Goal: Book appointment/travel/reservation

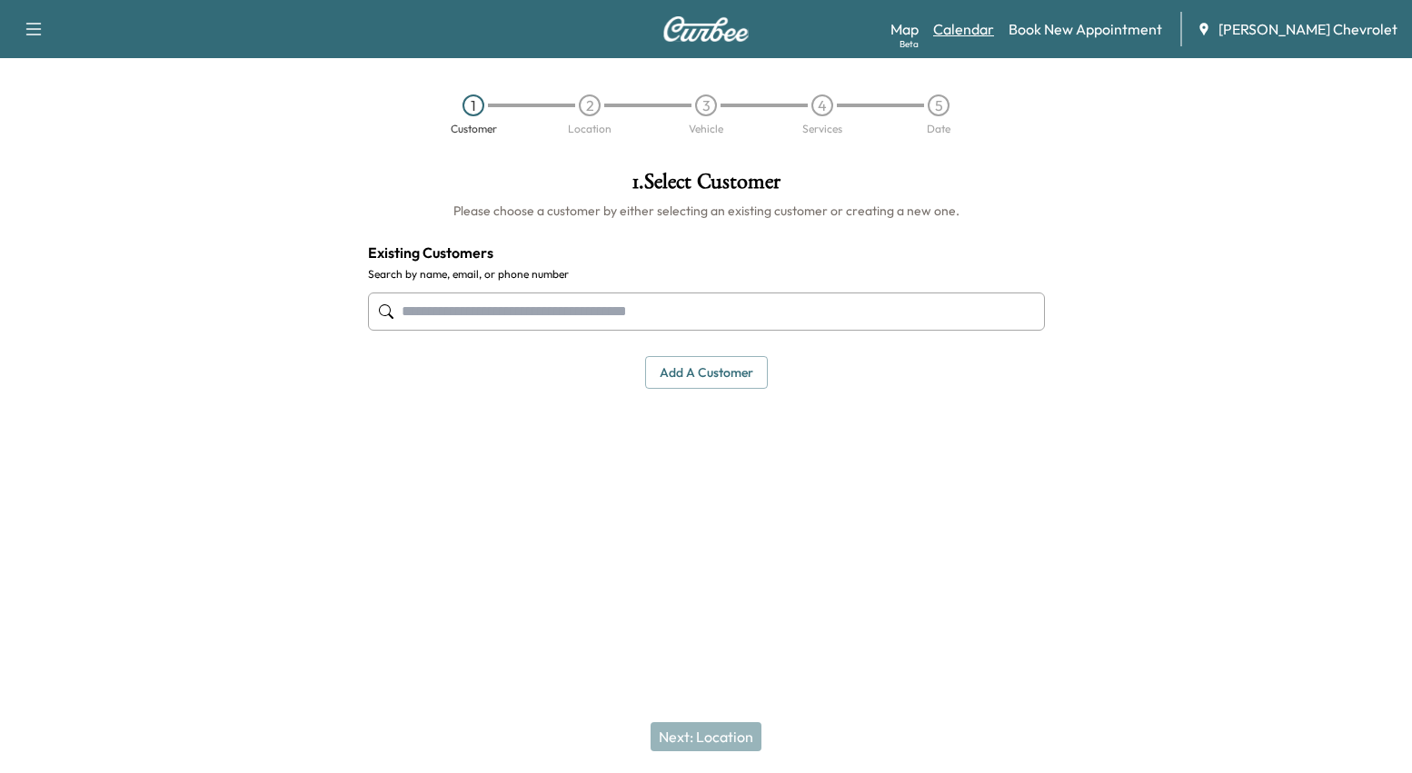
click at [981, 32] on link "Calendar" at bounding box center [963, 29] width 61 height 22
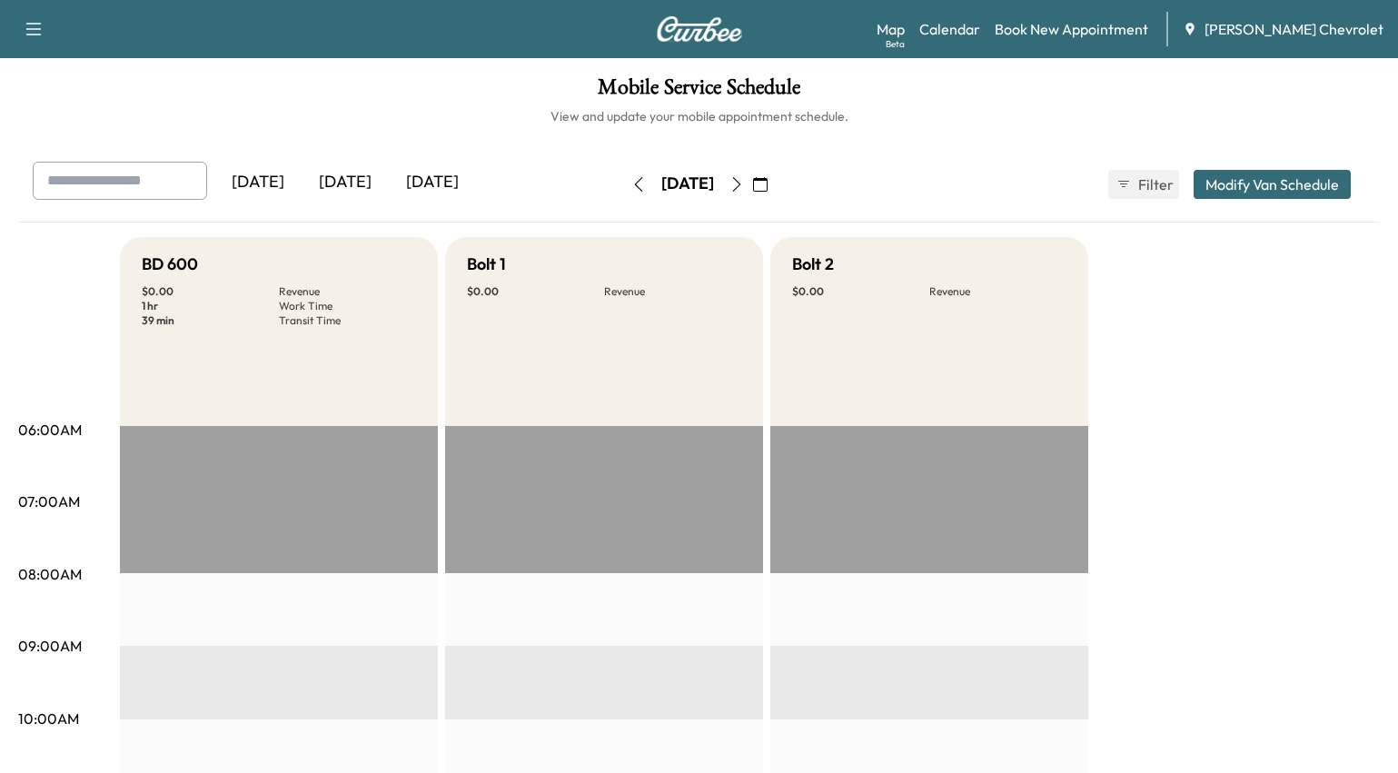
click at [768, 189] on icon "button" at bounding box center [760, 184] width 15 height 15
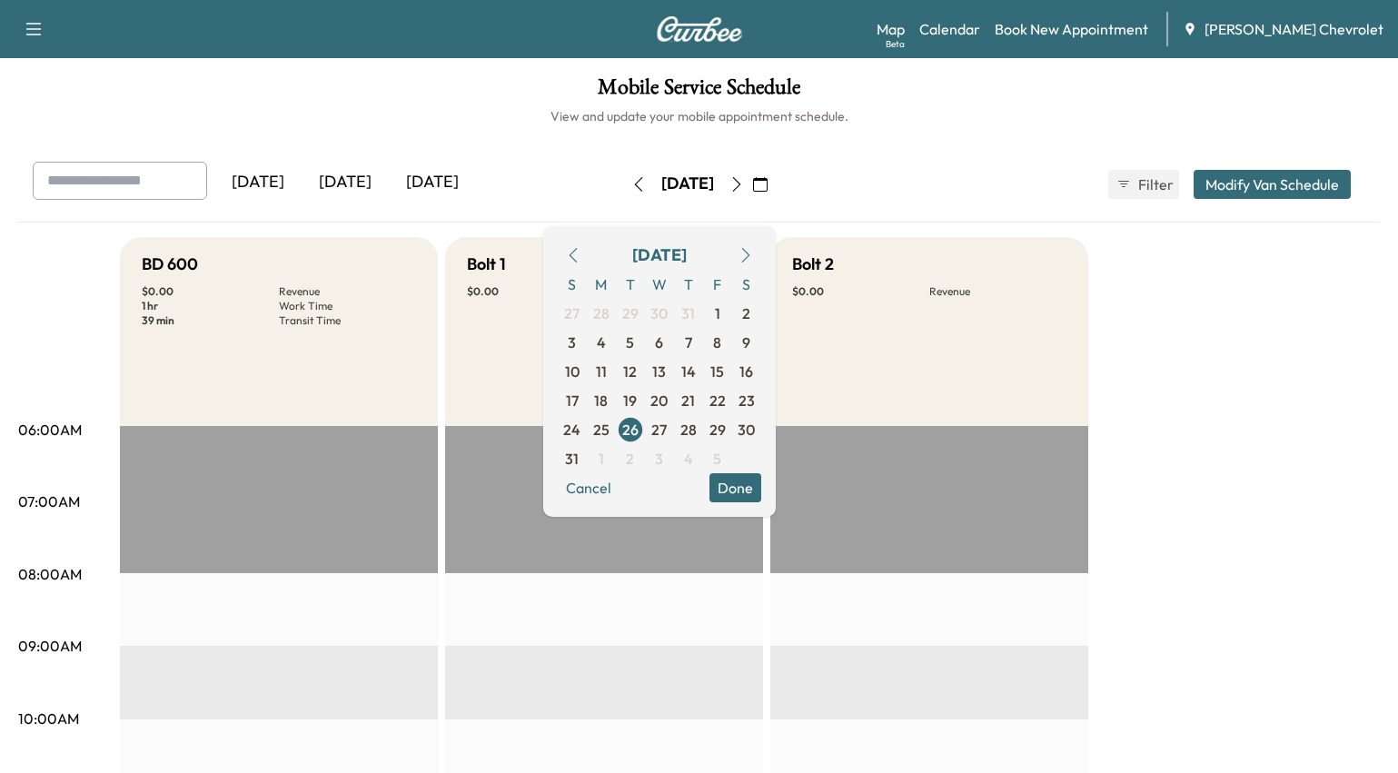
click at [580, 253] on icon "button" at bounding box center [573, 255] width 15 height 15
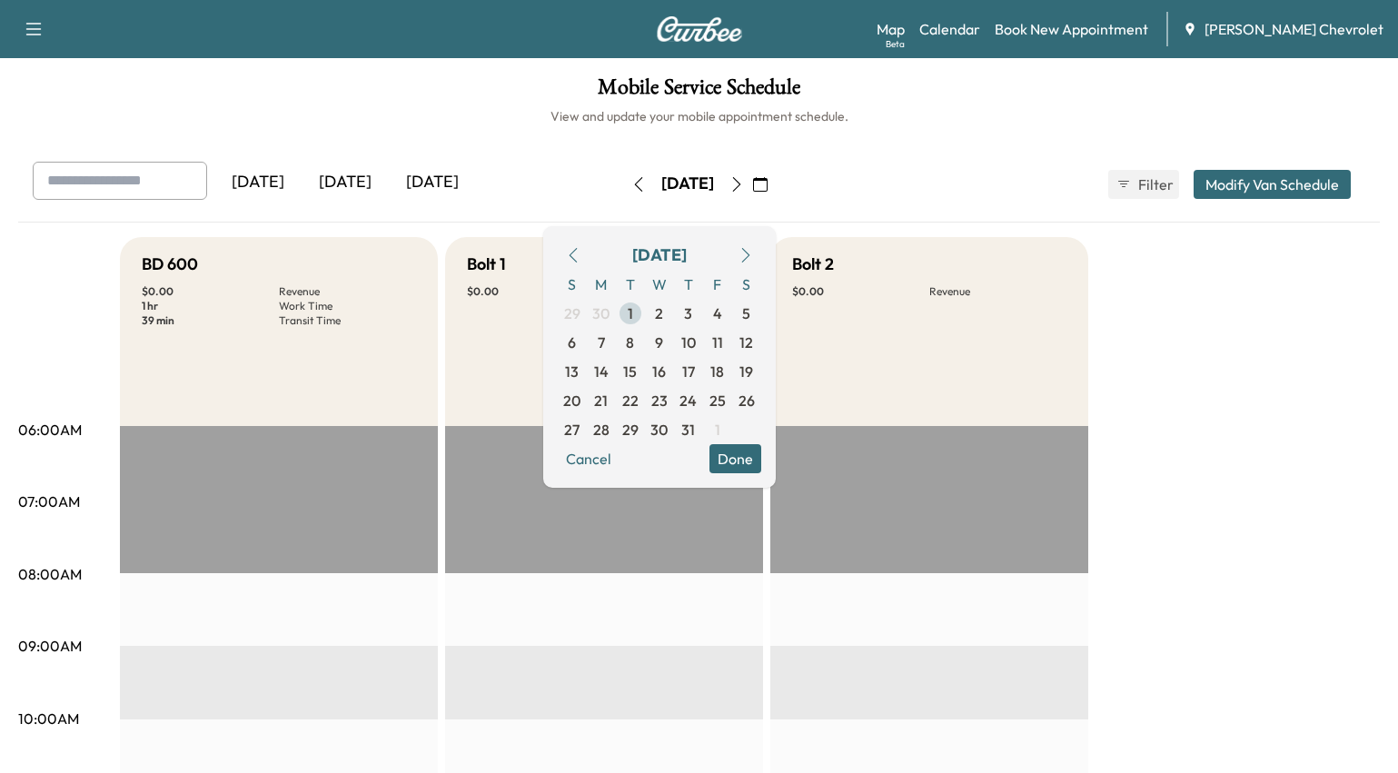
click at [645, 317] on span "1" at bounding box center [630, 313] width 29 height 29
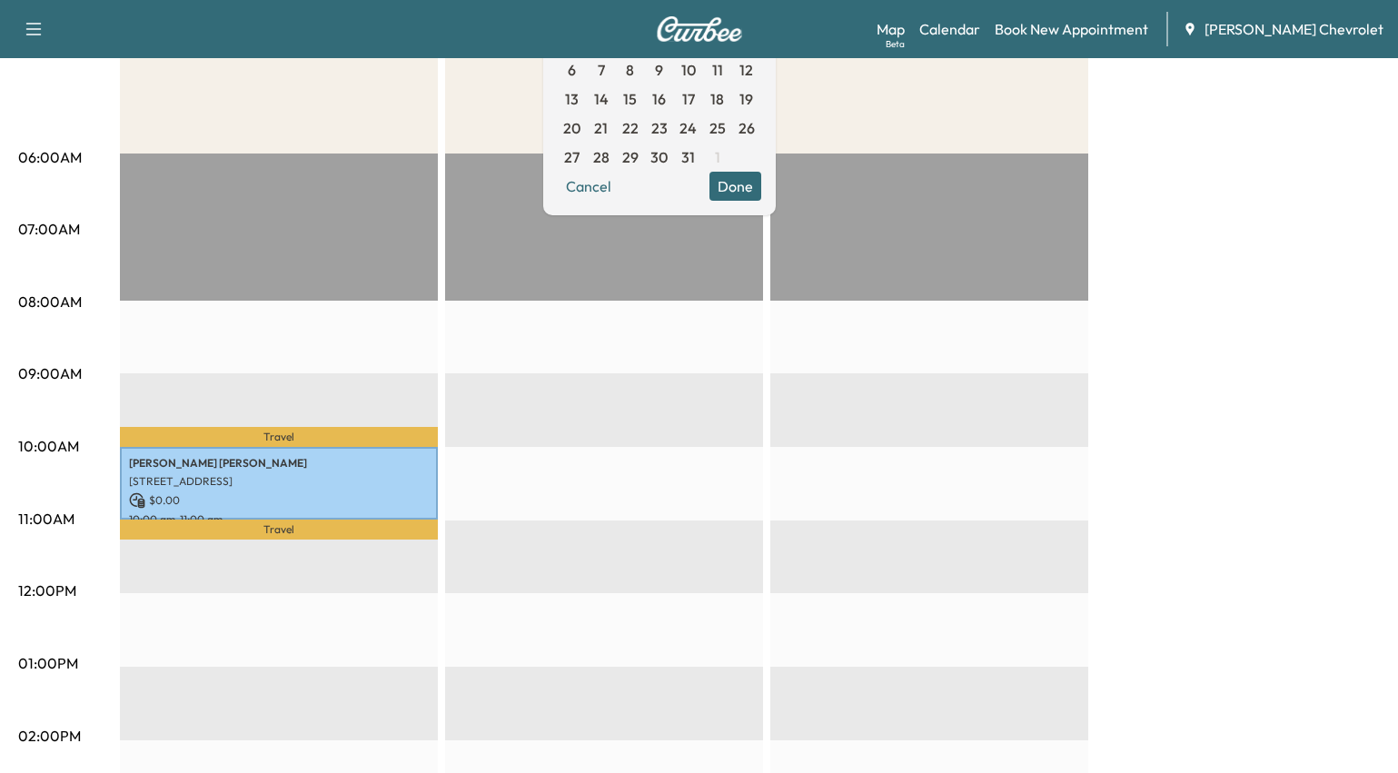
click at [1225, 490] on div "BD 600 $ 0.00 Revenue 1 hr Work Time 32 min Transit Time Travel [PERSON_NAME] […" at bounding box center [750, 646] width 1260 height 1363
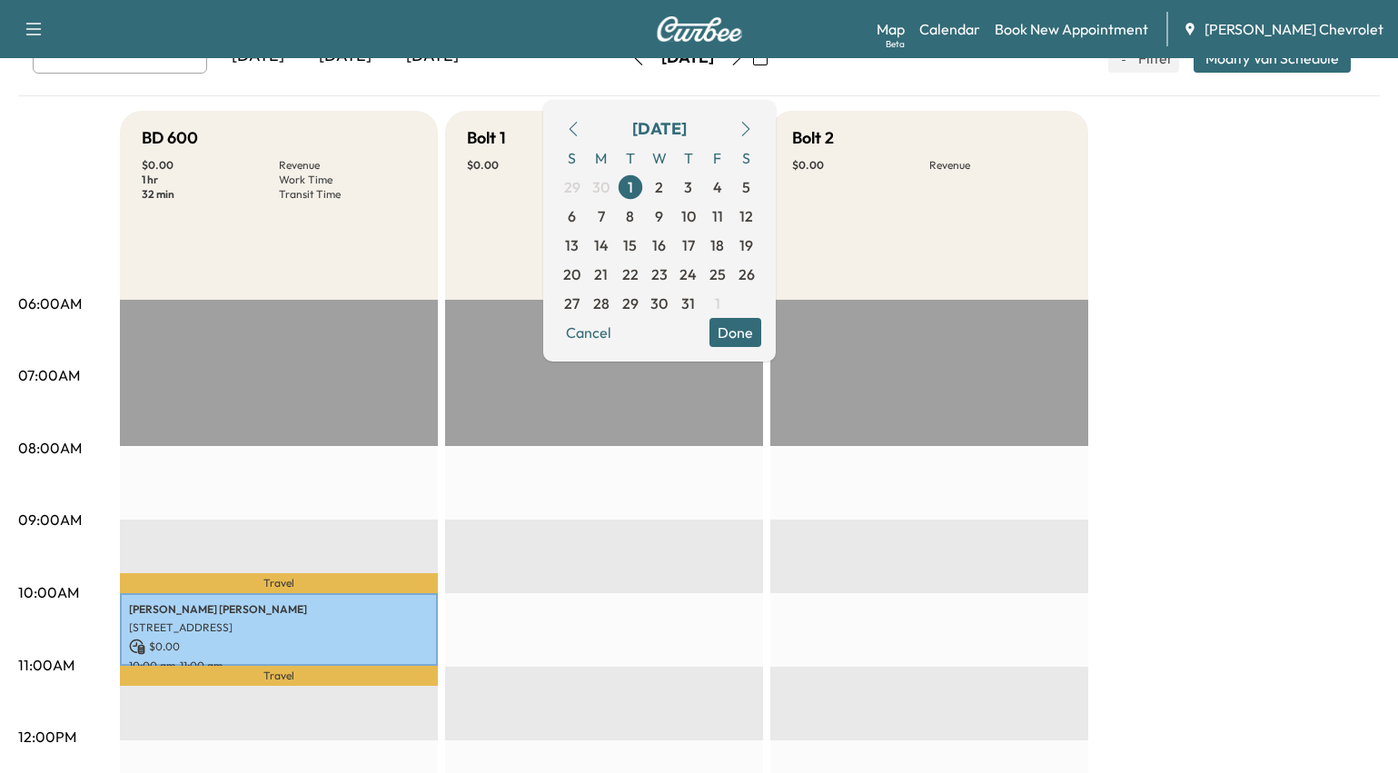
scroll to position [363, 0]
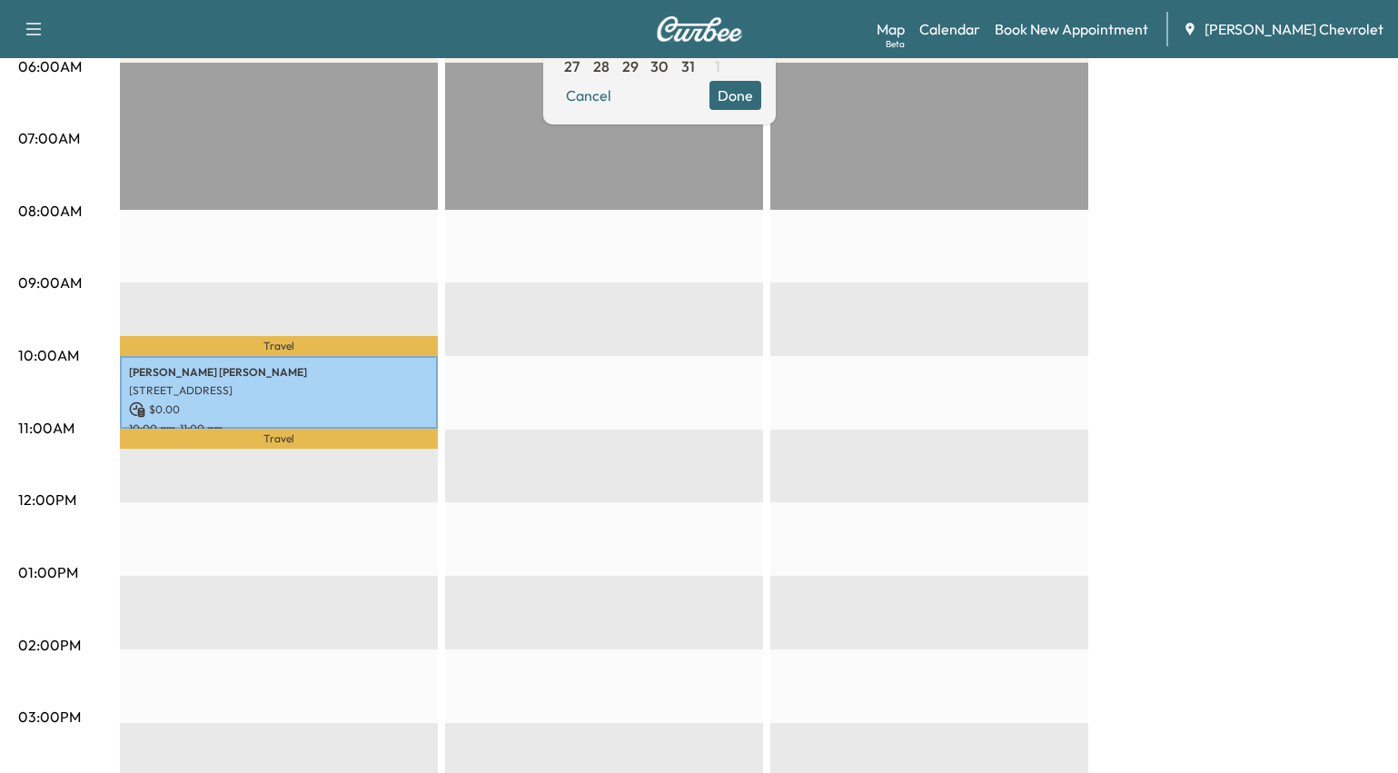
drag, startPoint x: 1378, startPoint y: 501, endPoint x: 1031, endPoint y: 509, distance: 347.1
click at [1374, 502] on div "BD 600 $ 0.00 Revenue 1 hr Work Time 32 min Transit Time Travel [PERSON_NAME] […" at bounding box center [750, 555] width 1260 height 1363
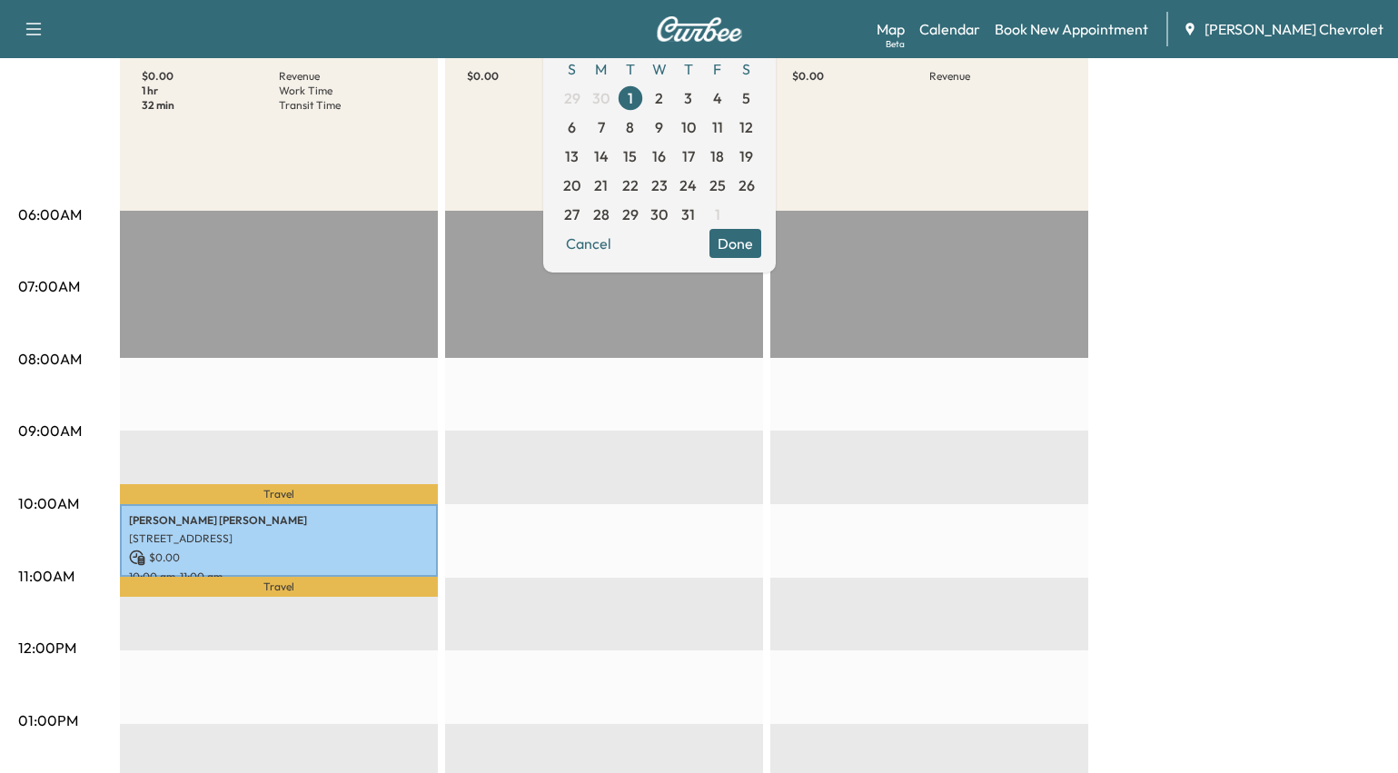
scroll to position [182, 0]
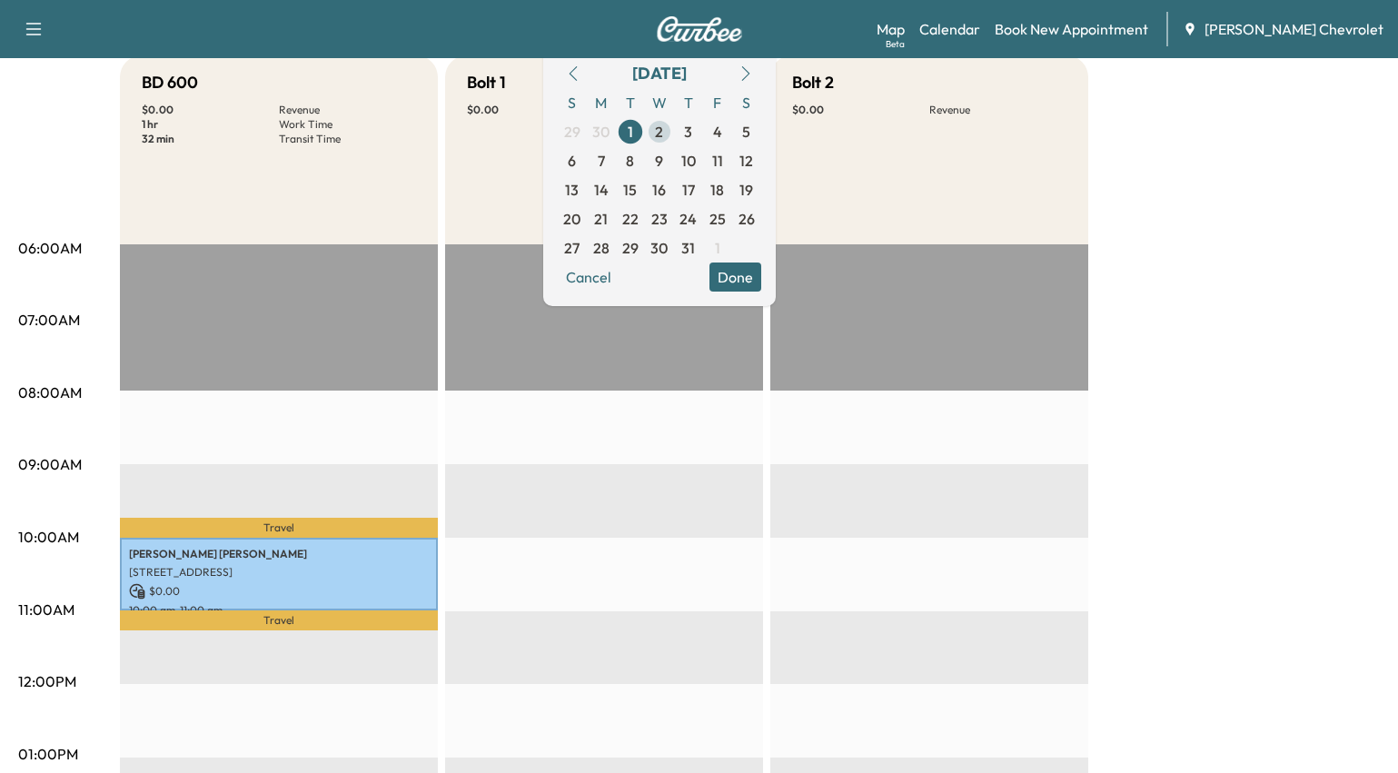
click at [663, 134] on span "2" at bounding box center [659, 132] width 8 height 22
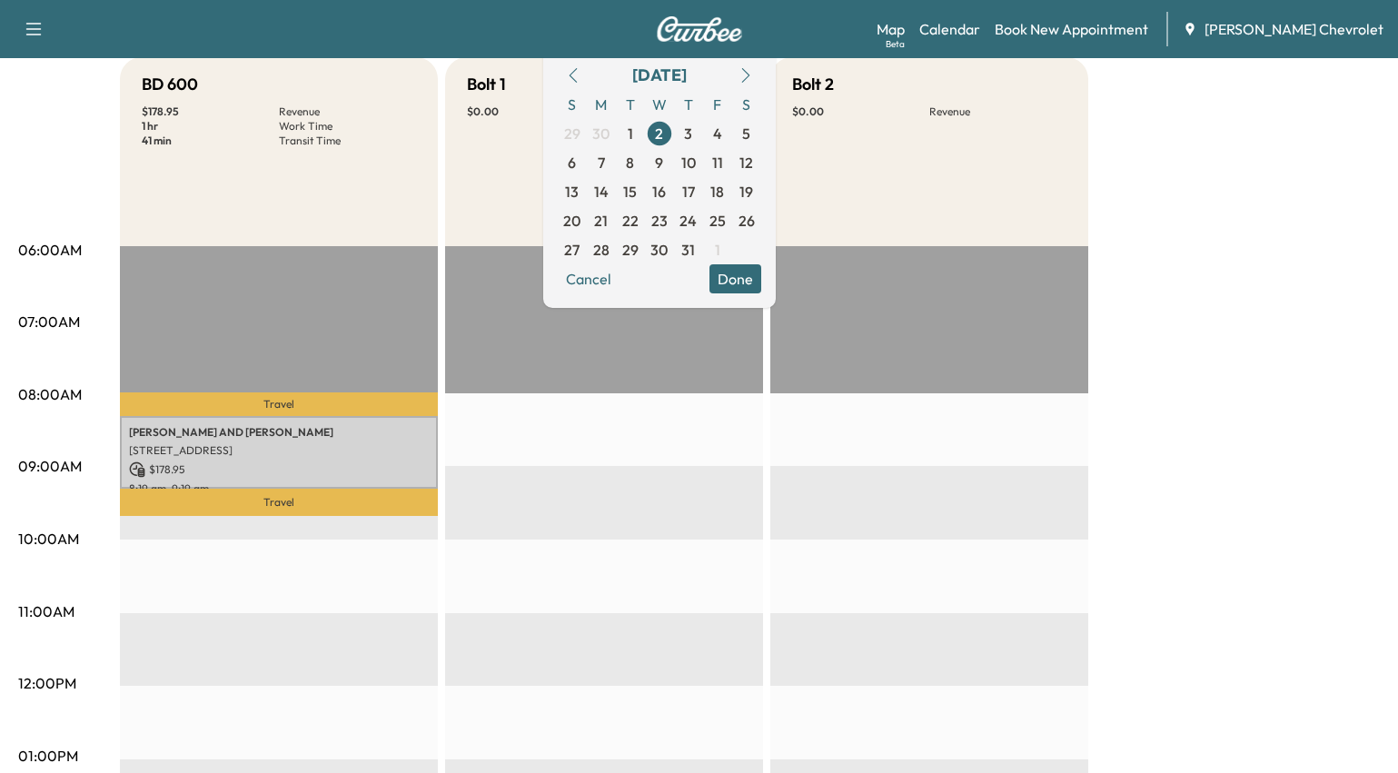
scroll to position [182, 0]
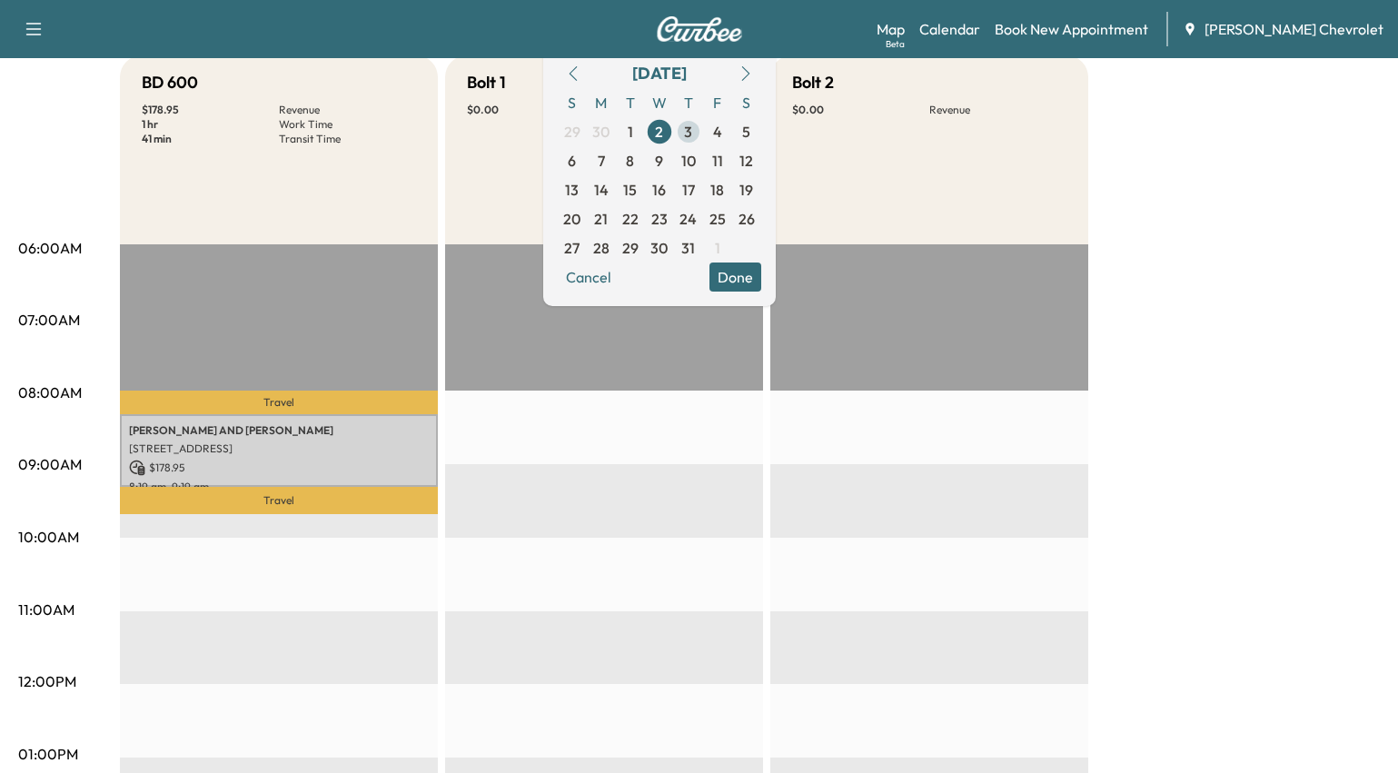
click at [692, 134] on span "3" at bounding box center [688, 132] width 8 height 22
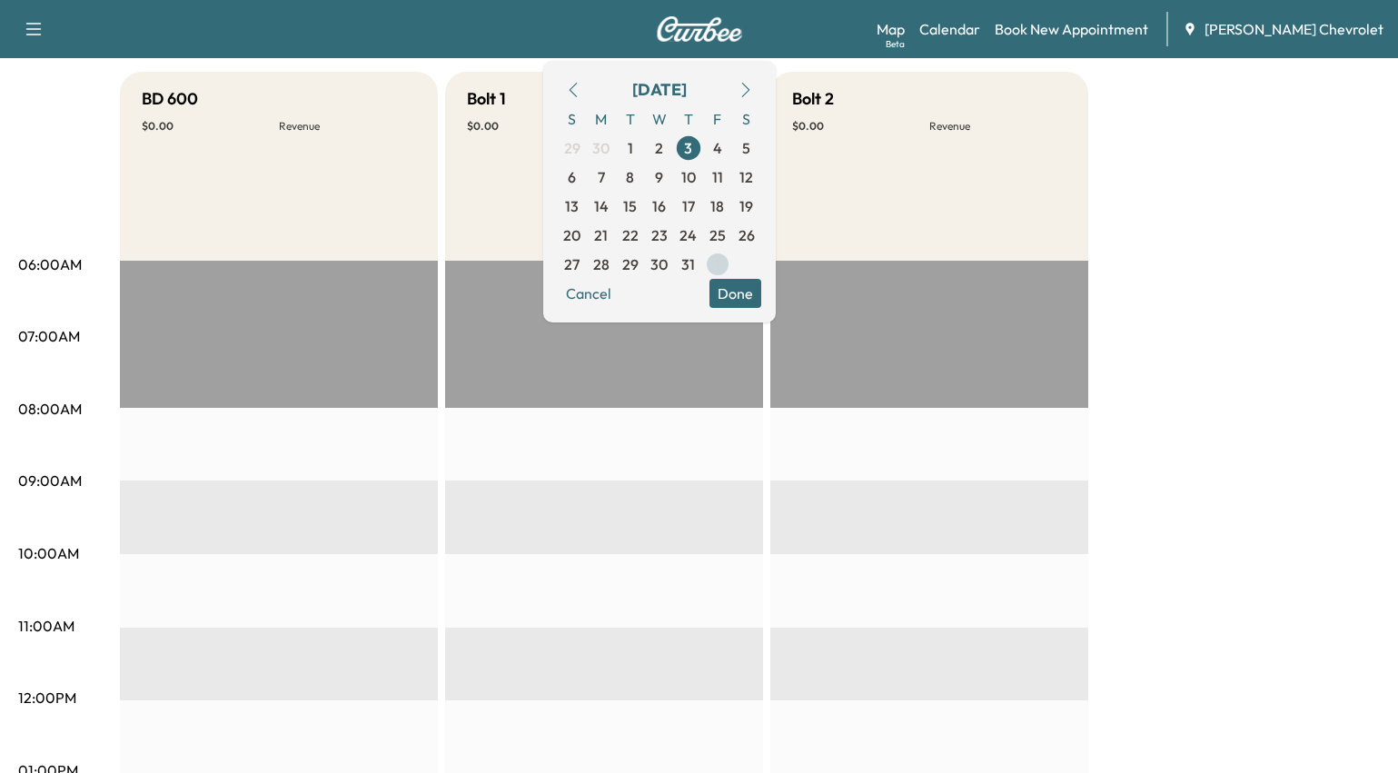
scroll to position [27, 0]
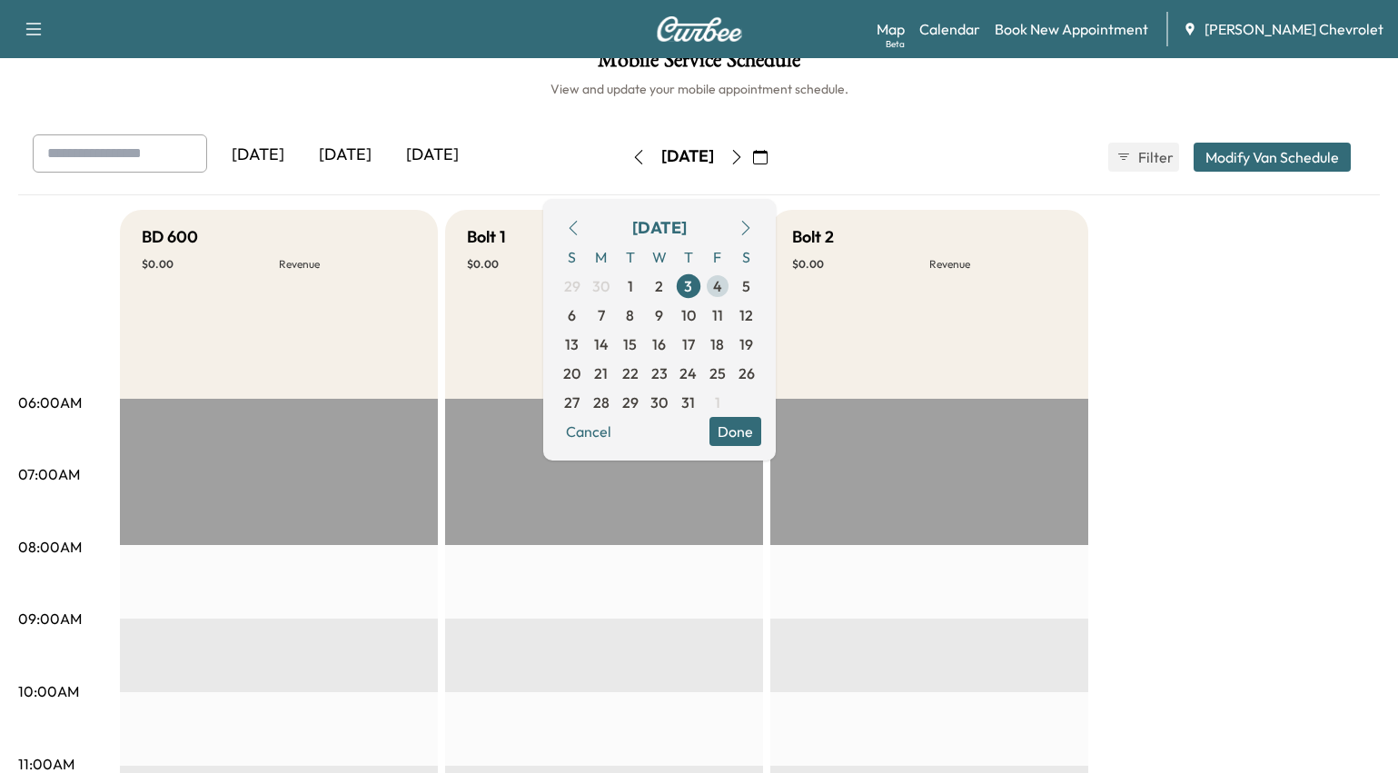
click at [732, 294] on span "4" at bounding box center [717, 286] width 29 height 29
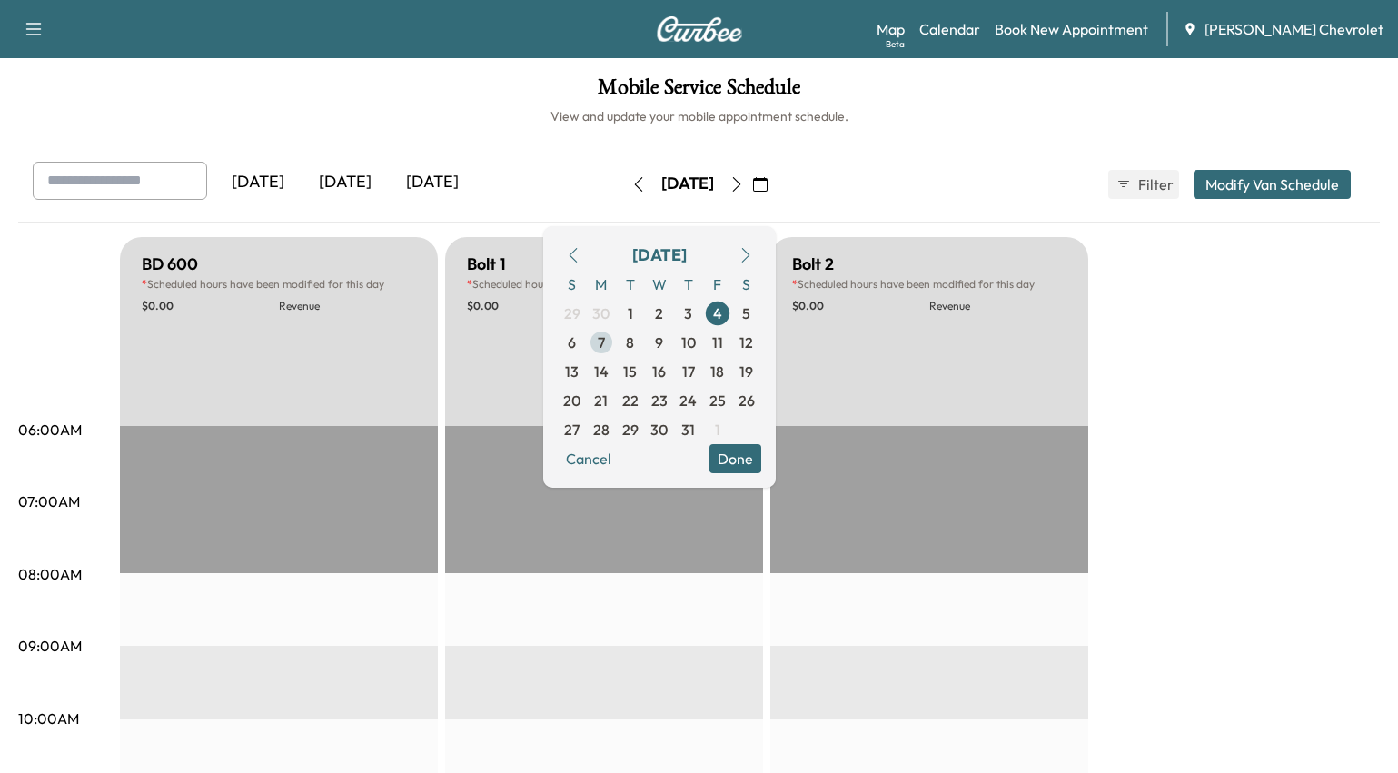
click at [609, 344] on span "7" at bounding box center [601, 342] width 29 height 29
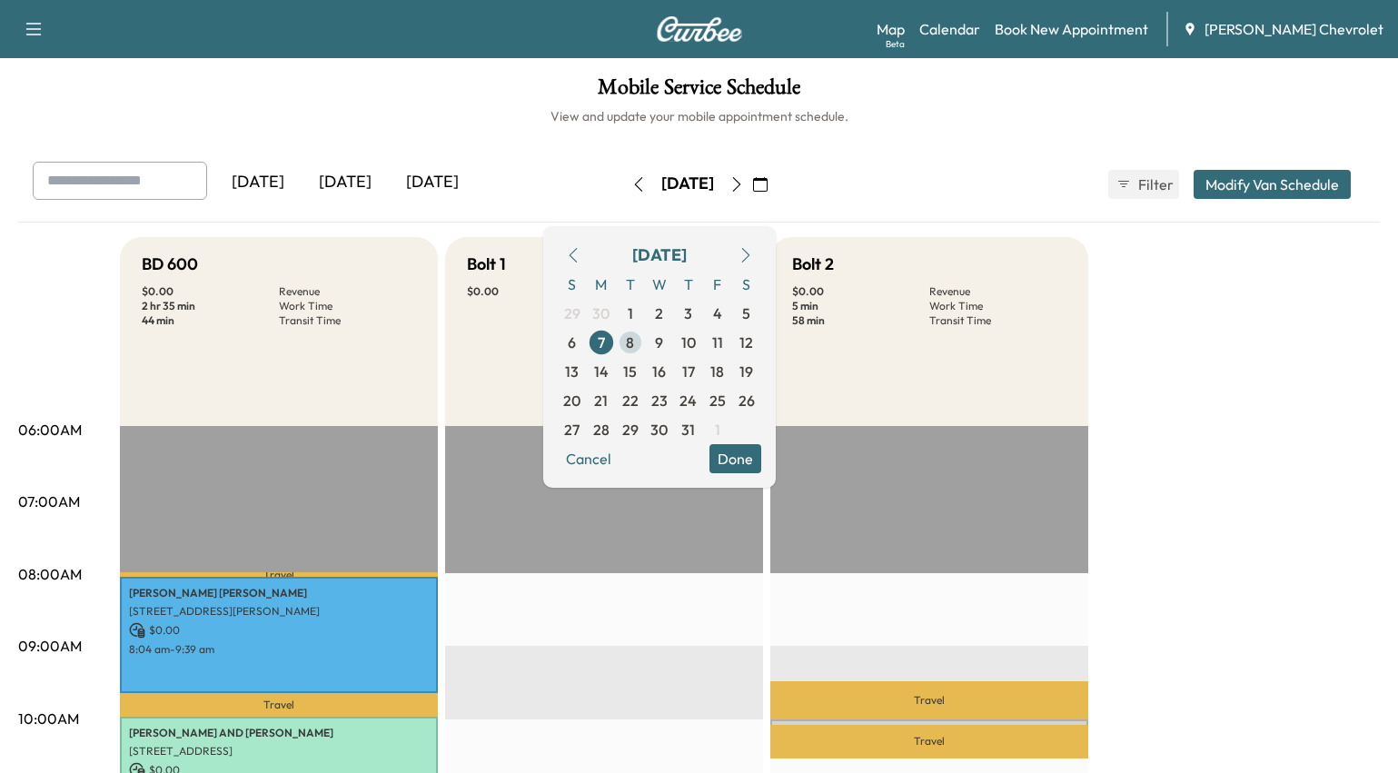
click at [634, 345] on span "8" at bounding box center [630, 343] width 8 height 22
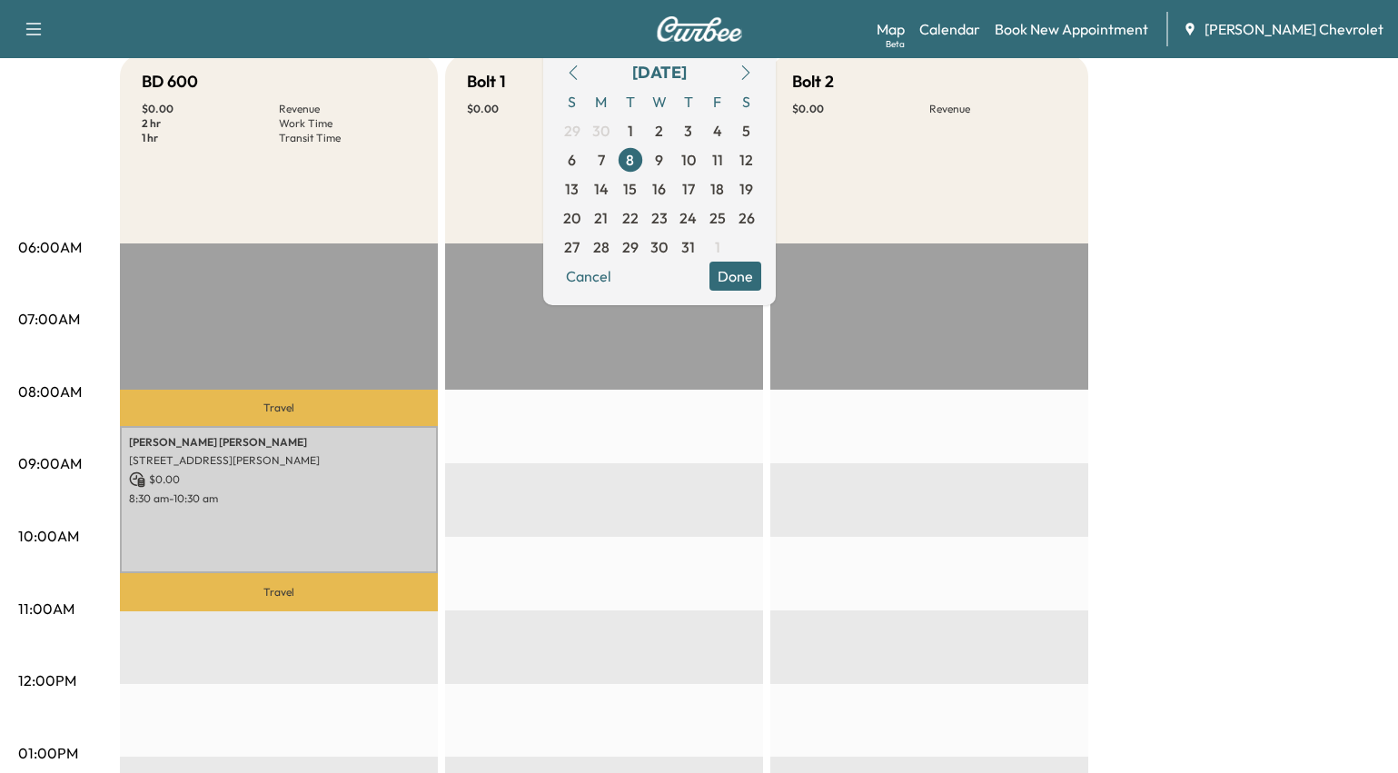
scroll to position [182, 0]
click at [663, 164] on span "9" at bounding box center [659, 161] width 8 height 22
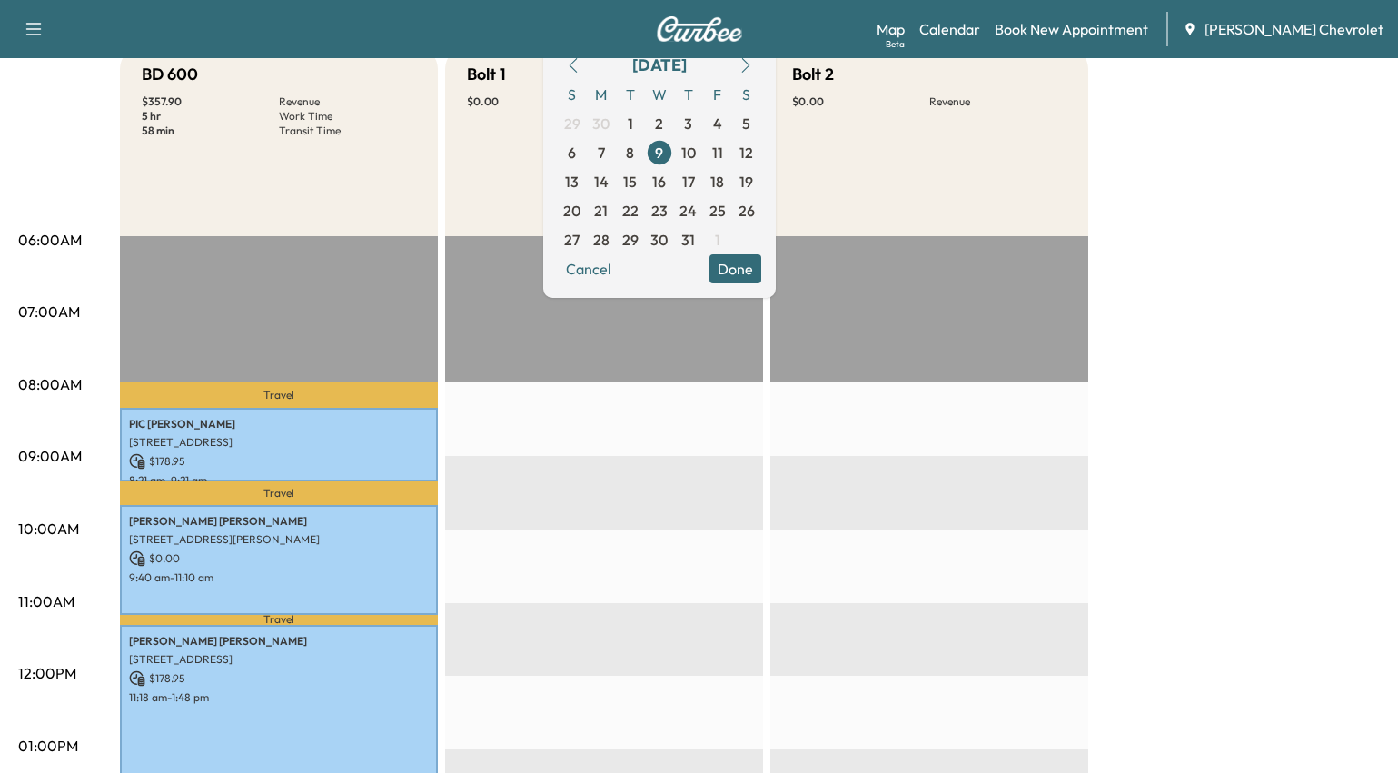
scroll to position [182, 0]
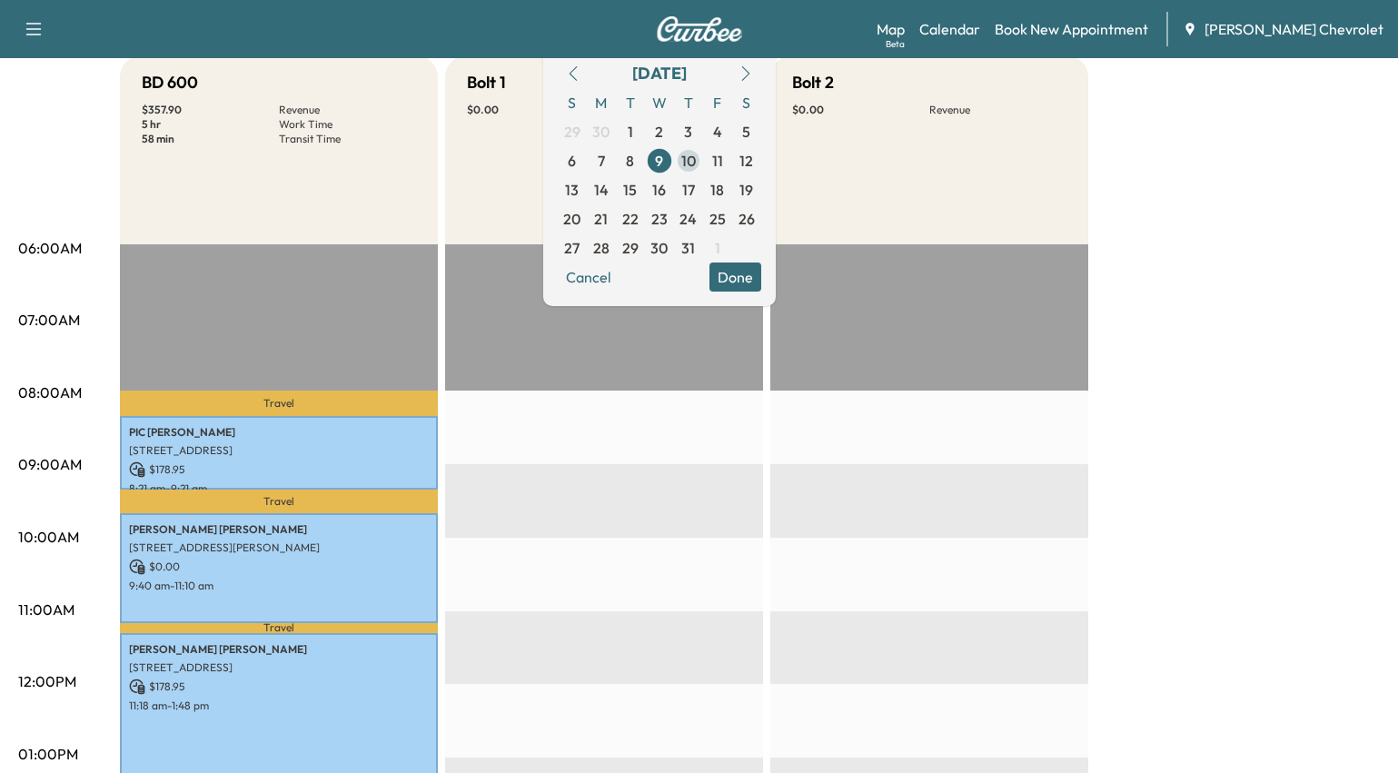
click at [696, 163] on span "10" at bounding box center [688, 161] width 15 height 22
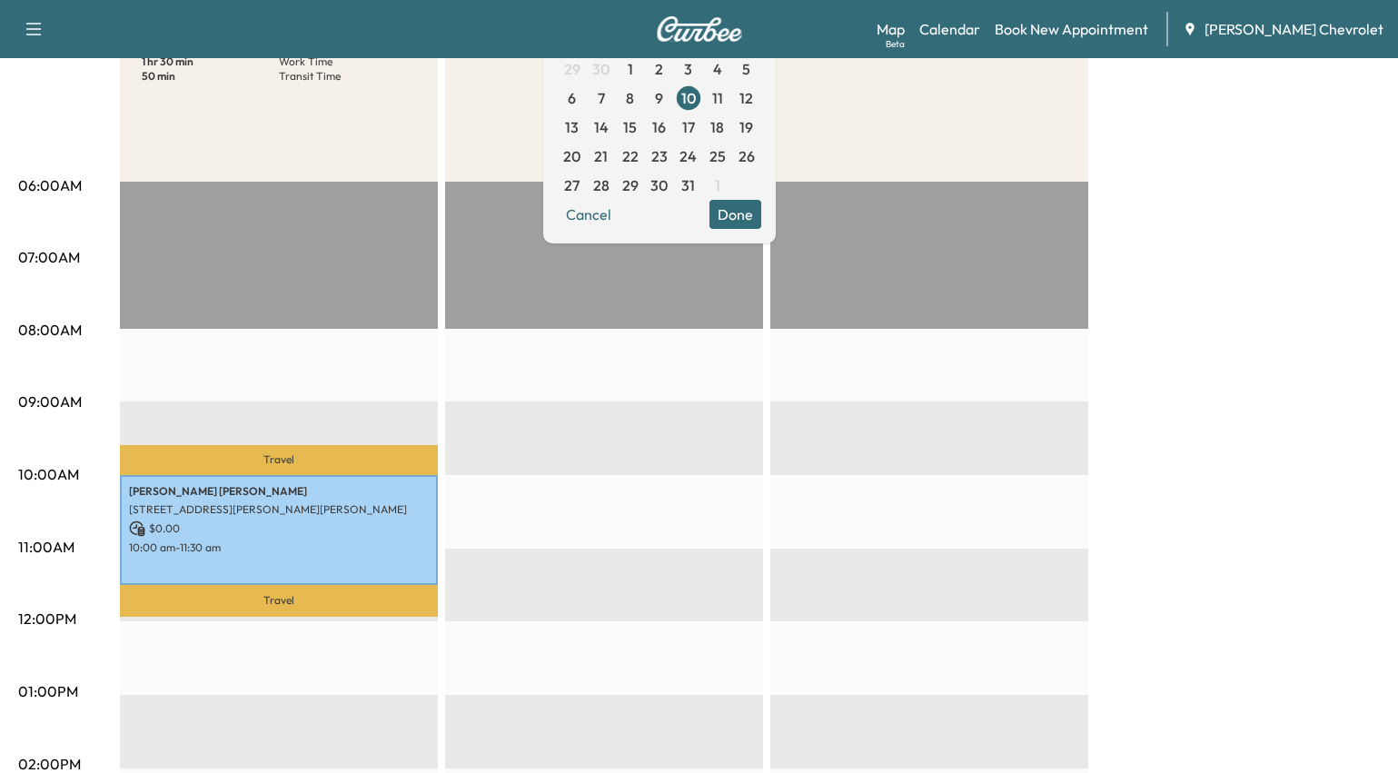
scroll to position [91, 0]
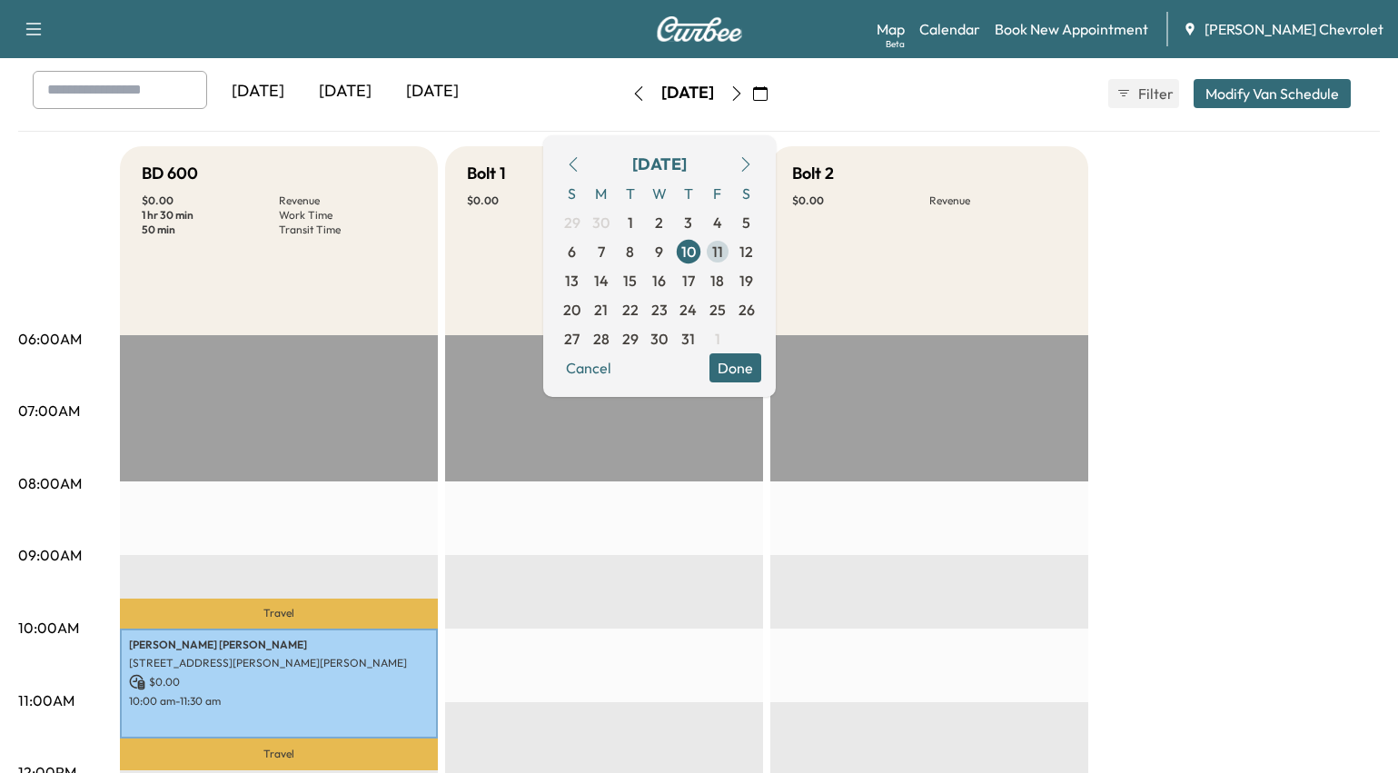
click at [723, 243] on span "11" at bounding box center [717, 252] width 11 height 22
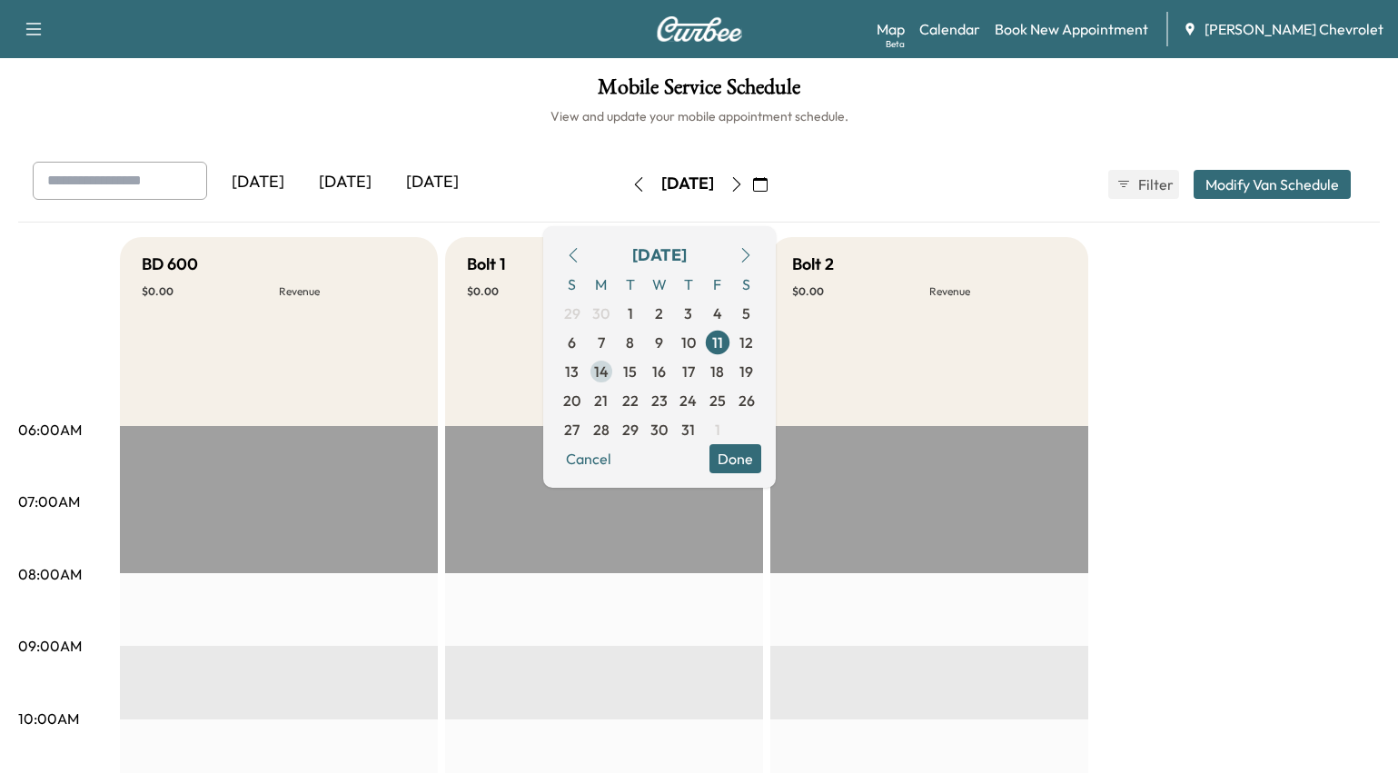
click at [609, 367] on span "14" at bounding box center [601, 372] width 15 height 22
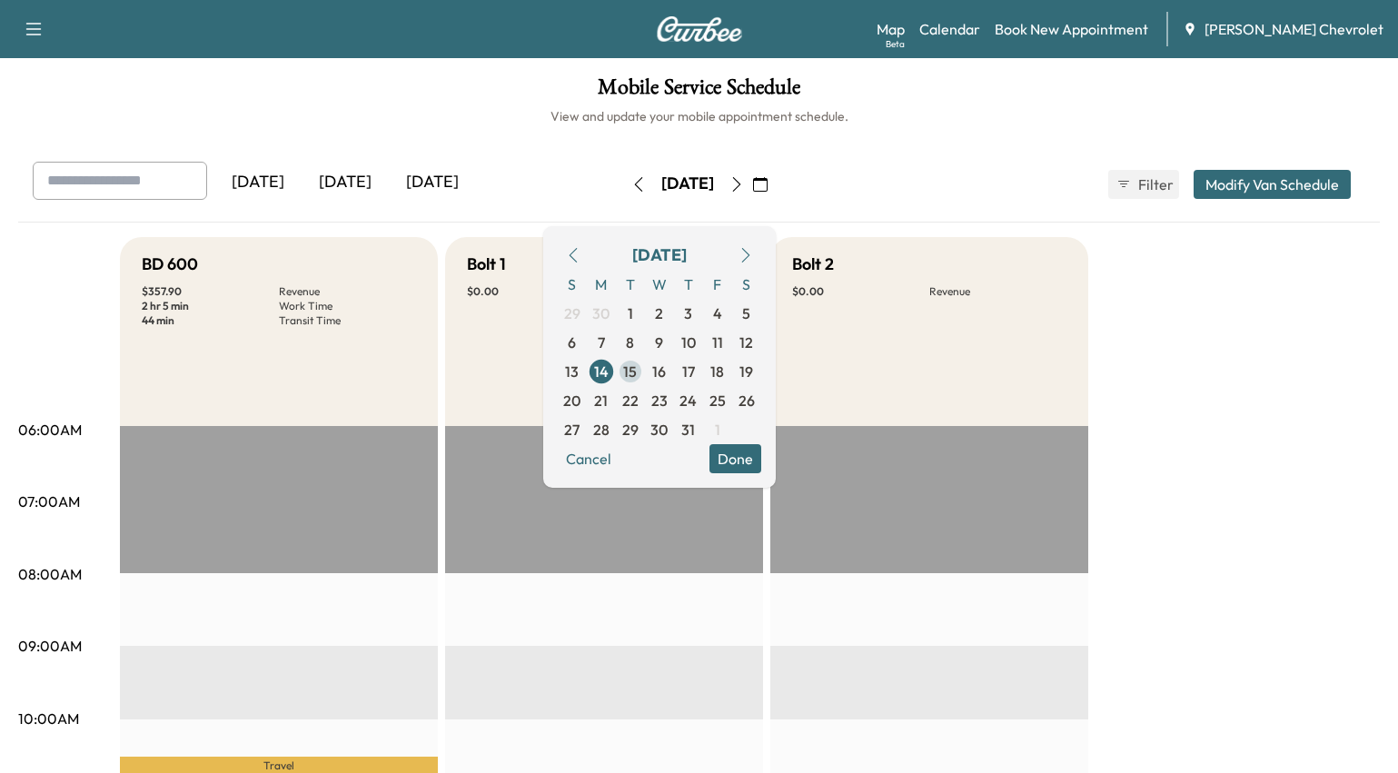
click at [637, 370] on span "15" at bounding box center [630, 372] width 14 height 22
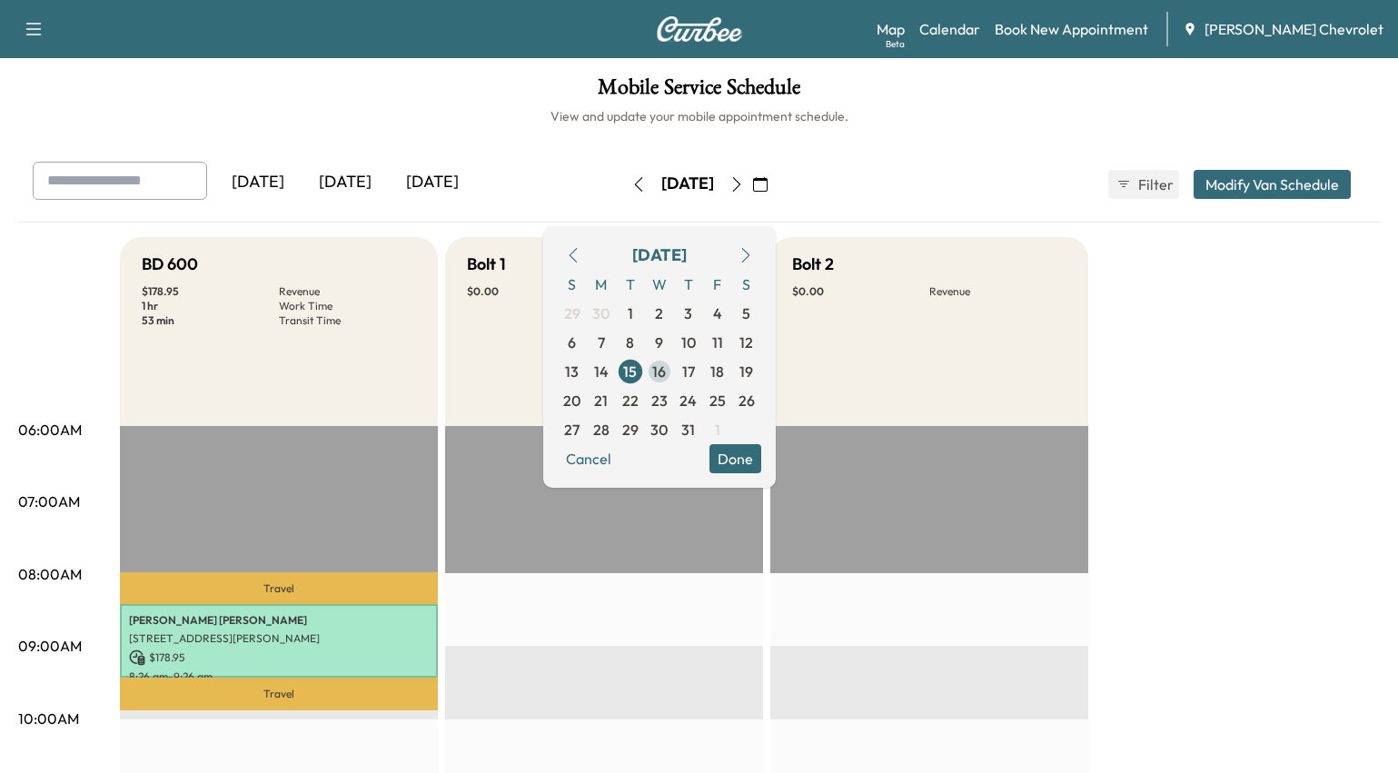
click at [666, 367] on span "16" at bounding box center [659, 372] width 14 height 22
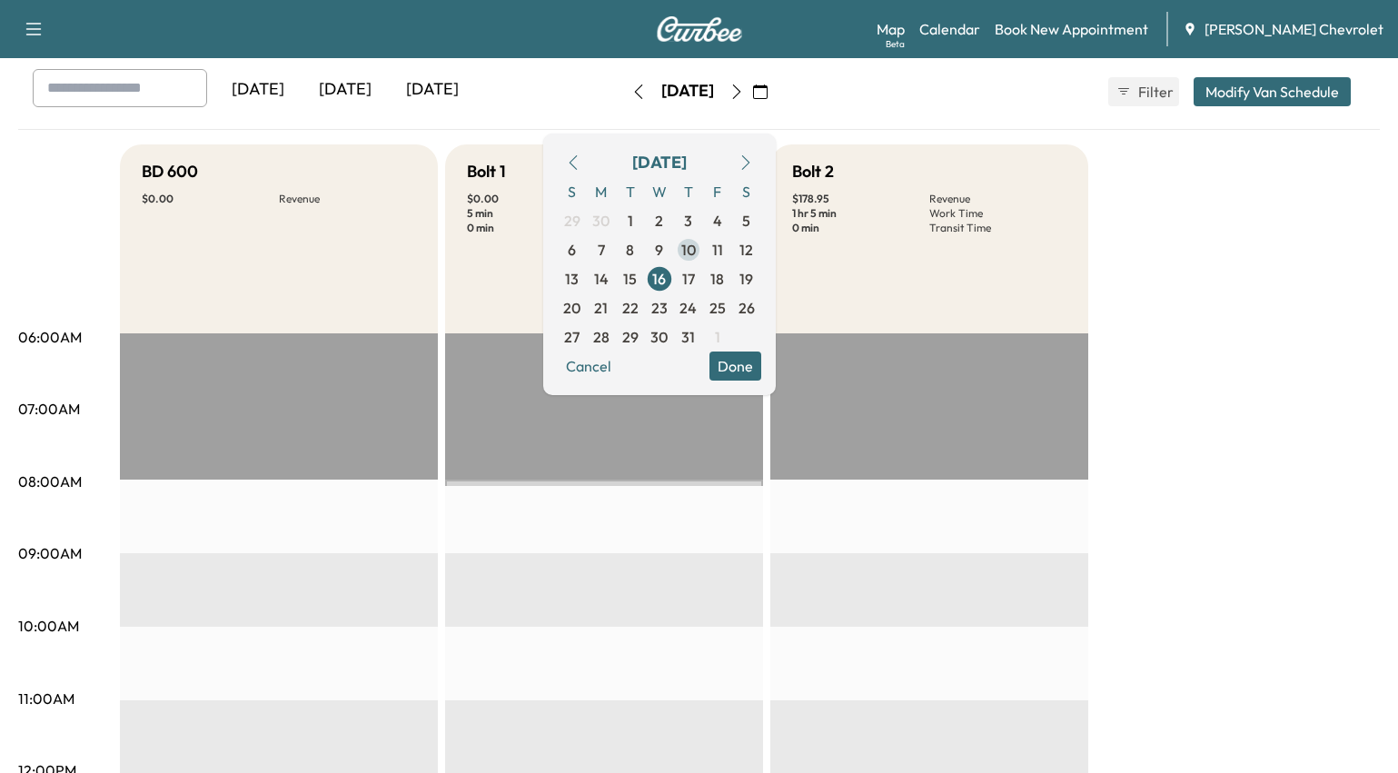
scroll to position [91, 0]
click at [703, 291] on span "17" at bounding box center [688, 280] width 29 height 29
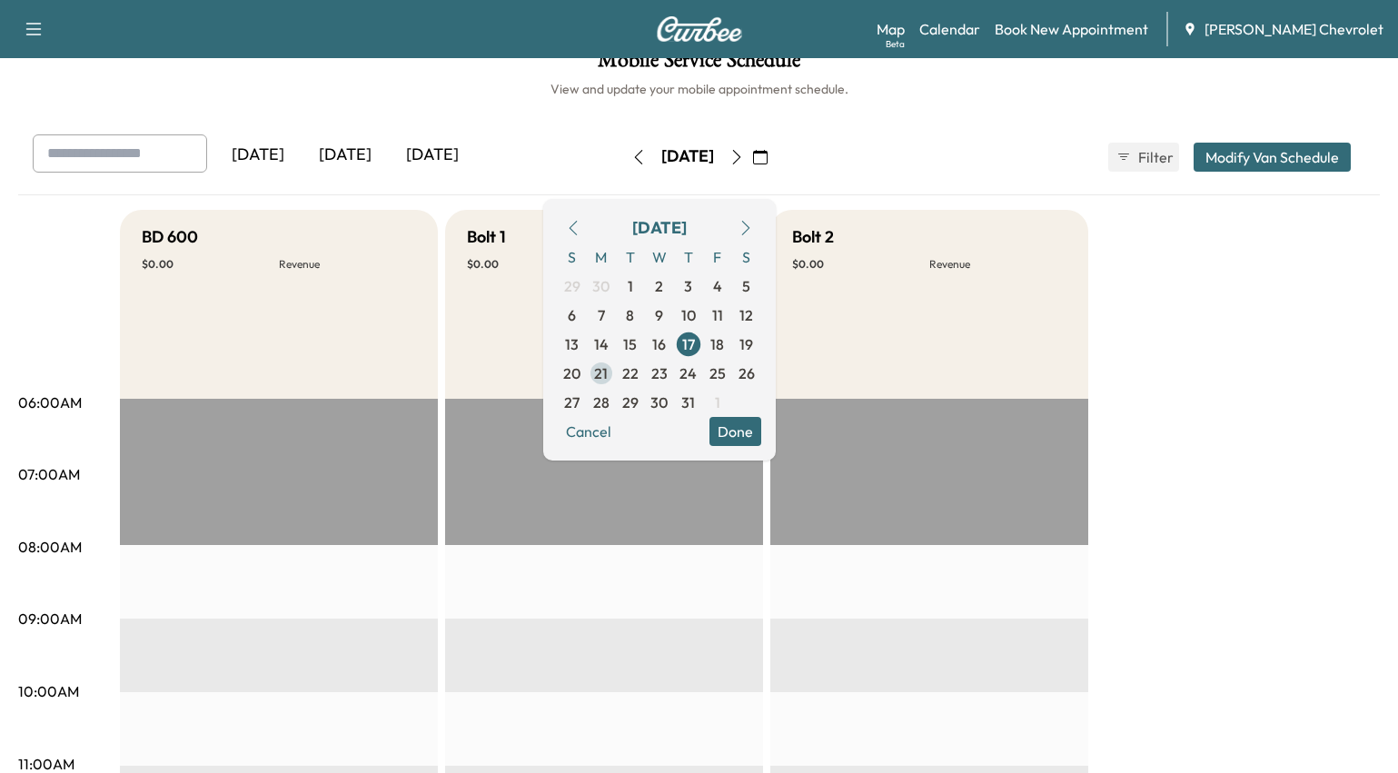
click at [616, 375] on span "21" at bounding box center [601, 373] width 29 height 29
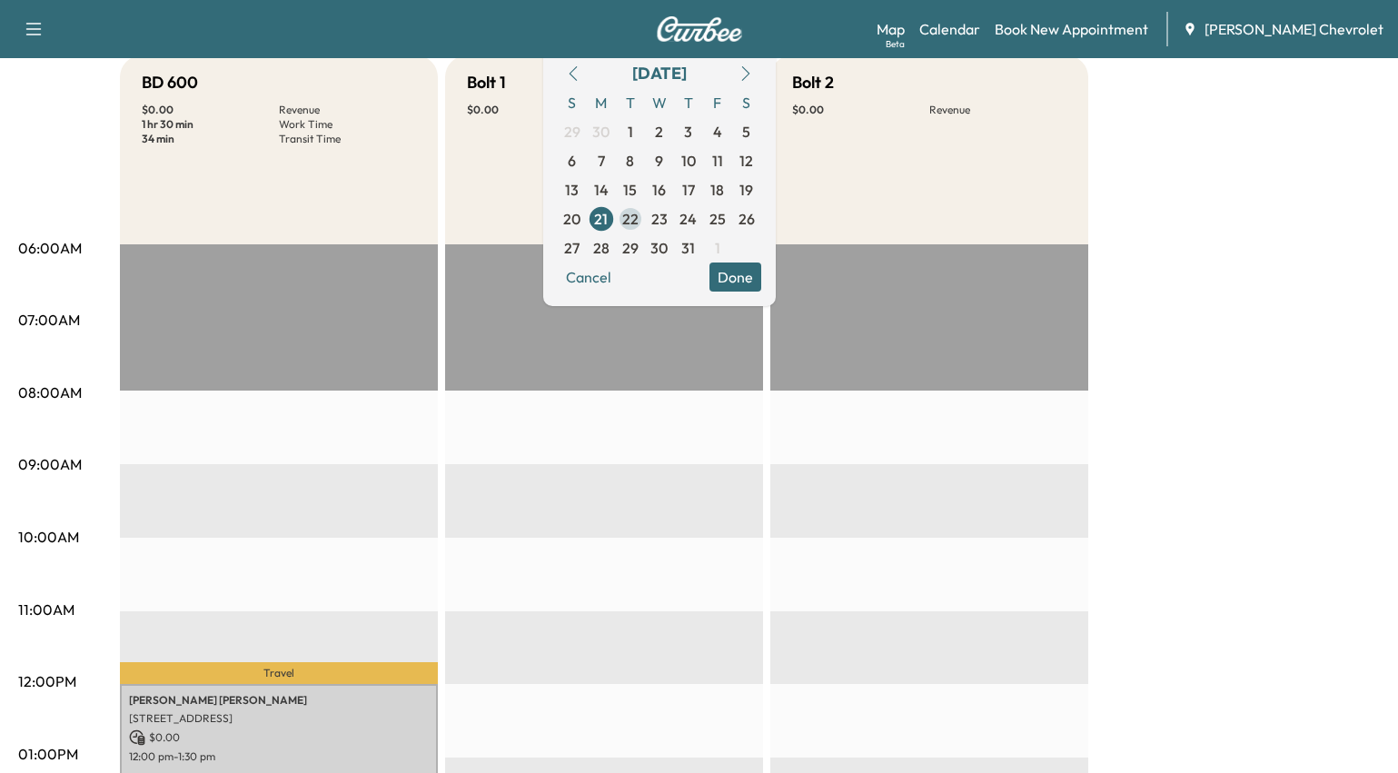
click at [639, 216] on span "22" at bounding box center [630, 219] width 16 height 22
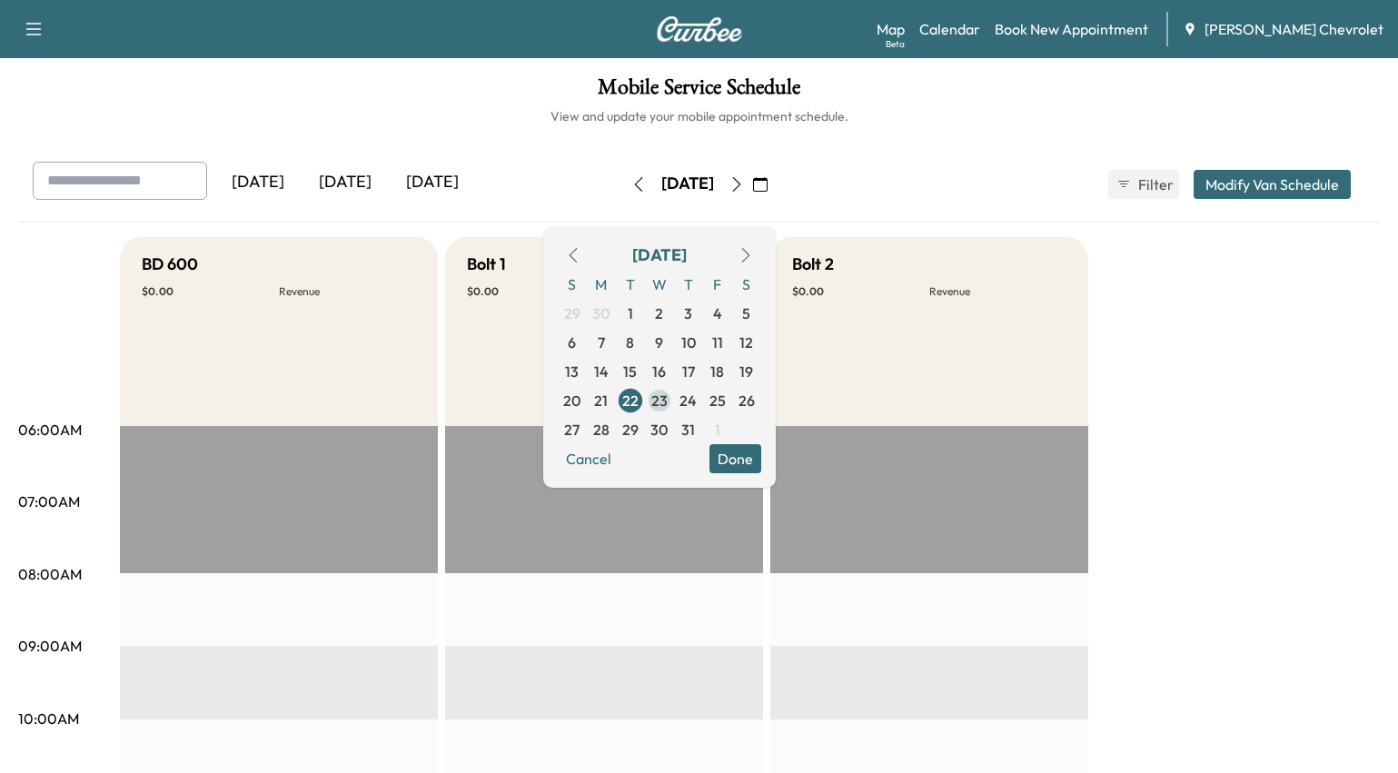
click at [668, 397] on span "23" at bounding box center [659, 401] width 16 height 22
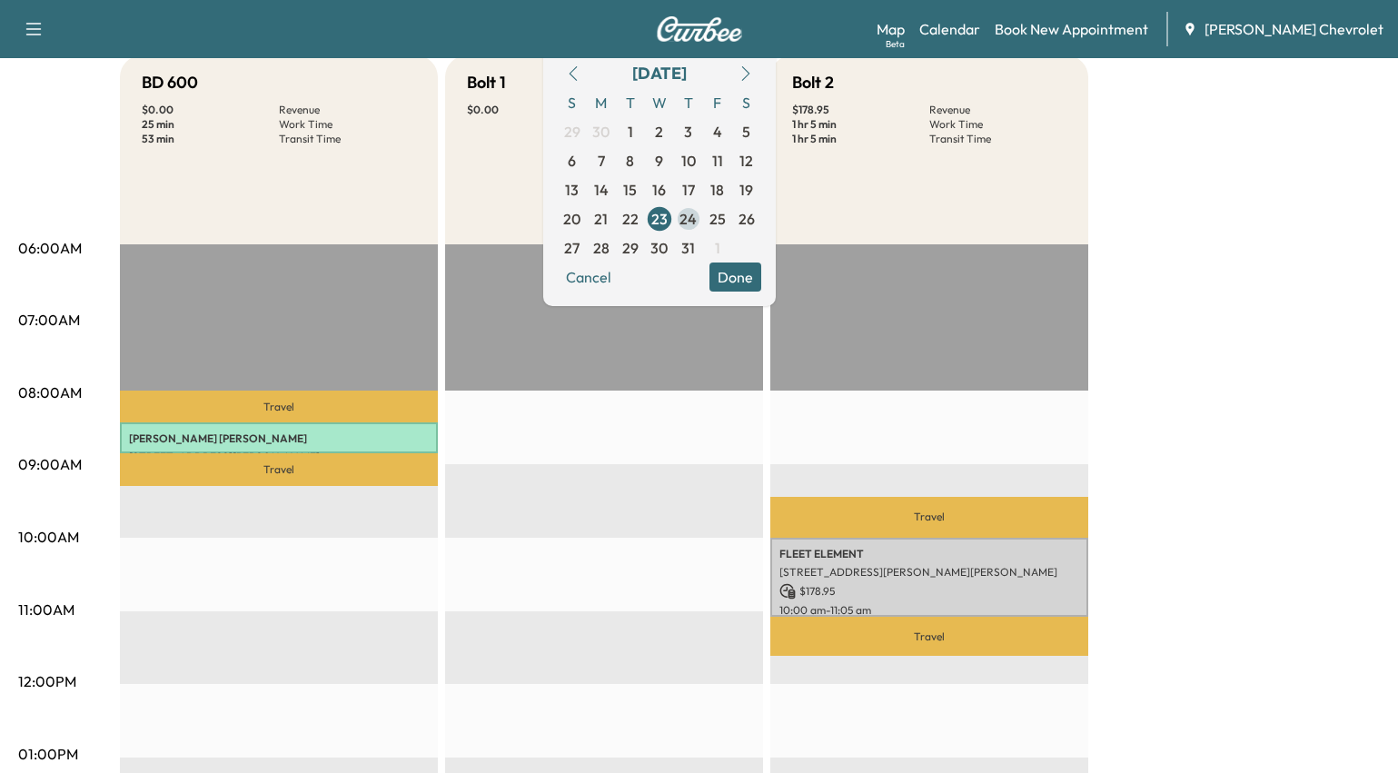
click at [697, 213] on span "24" at bounding box center [688, 219] width 17 height 22
